Goal: Information Seeking & Learning: Learn about a topic

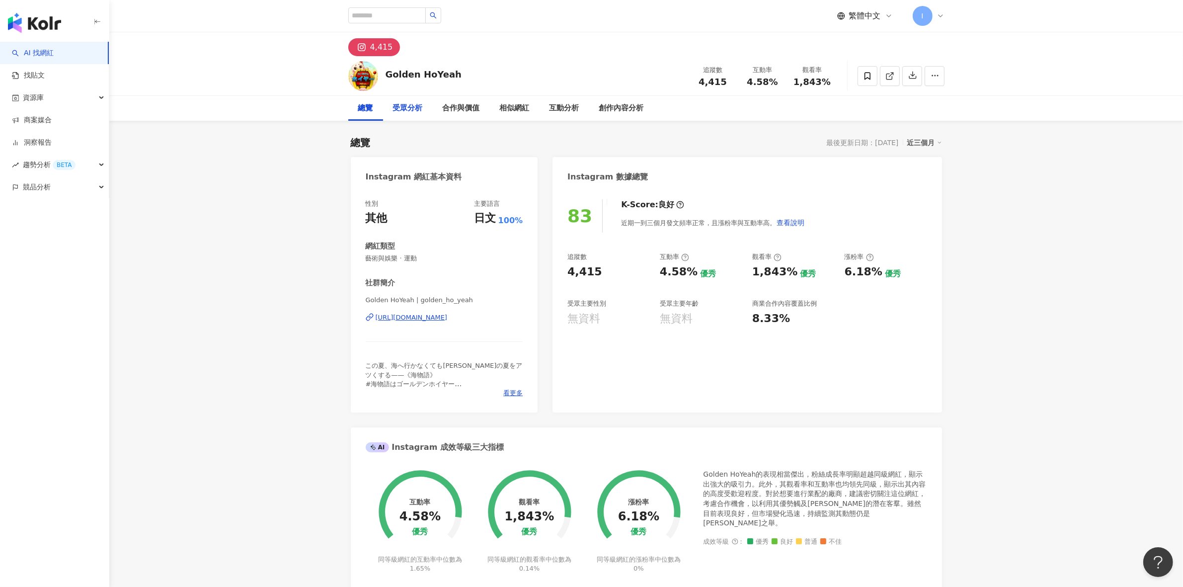
click at [417, 107] on div "受眾分析" at bounding box center [408, 108] width 30 height 12
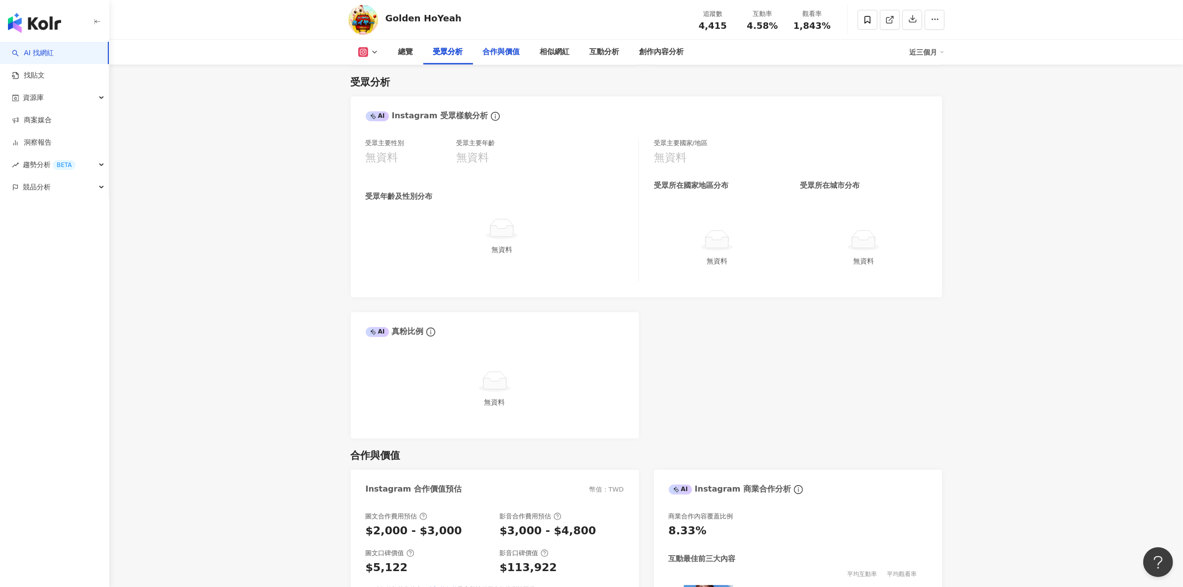
click at [495, 53] on div "合作與價值" at bounding box center [501, 52] width 37 height 12
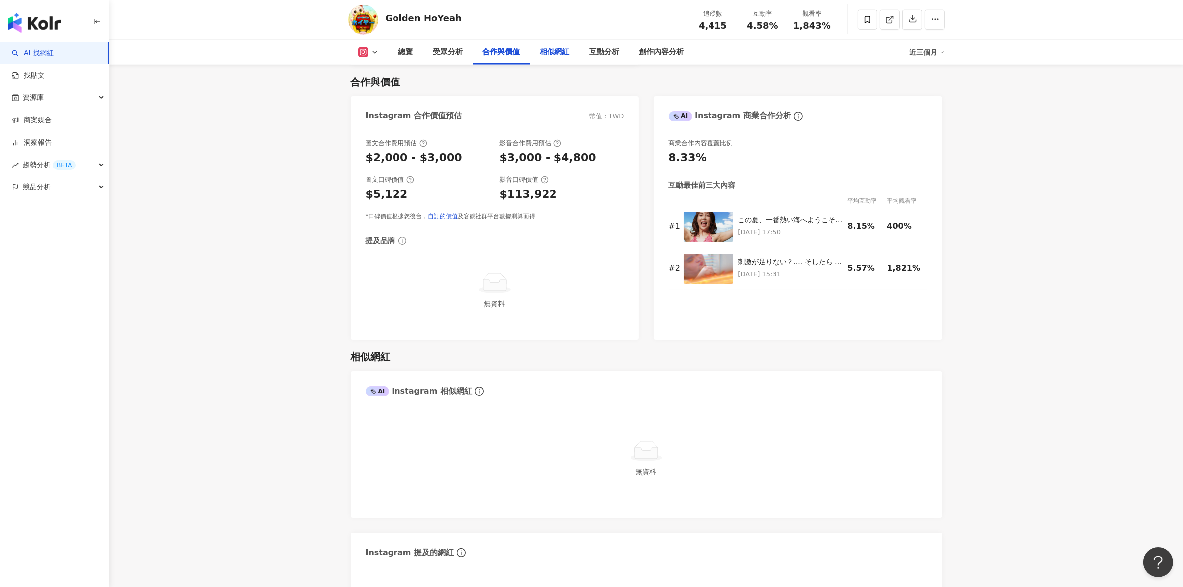
click at [553, 53] on div "相似網紅" at bounding box center [555, 52] width 30 height 12
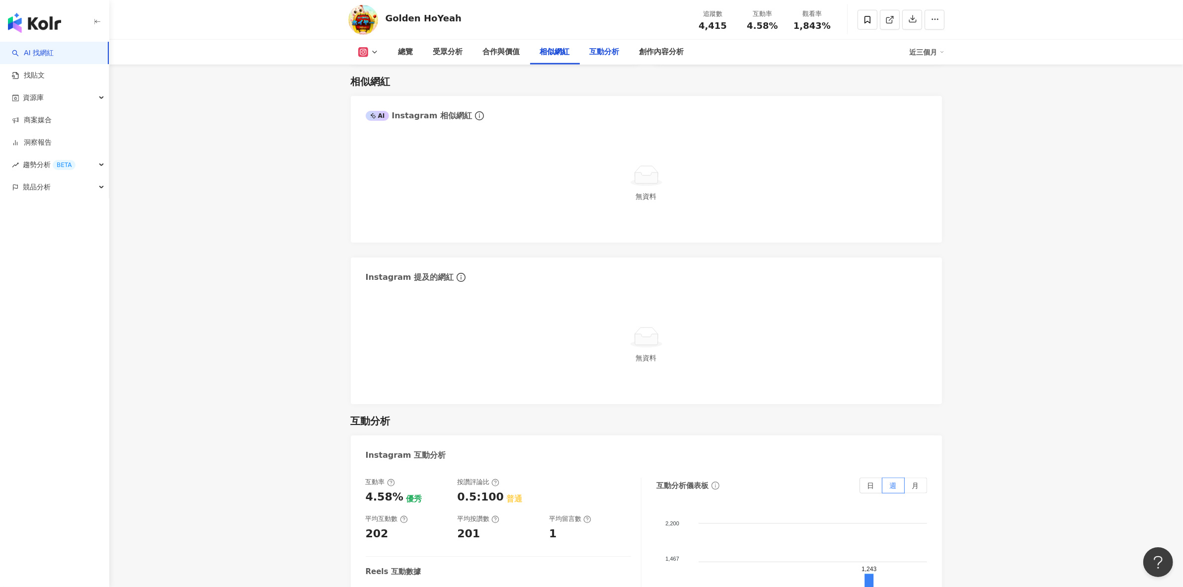
click at [604, 52] on div "互動分析" at bounding box center [605, 52] width 30 height 12
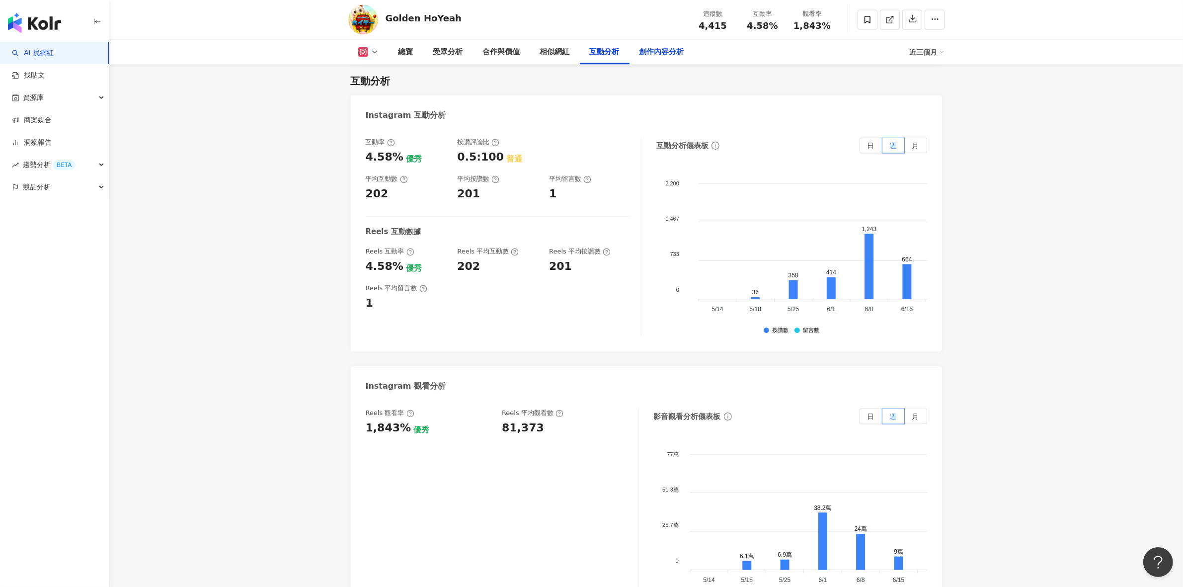
click at [661, 58] on div "創作內容分析" at bounding box center [662, 52] width 45 height 12
